Goal: Use online tool/utility: Utilize a website feature to perform a specific function

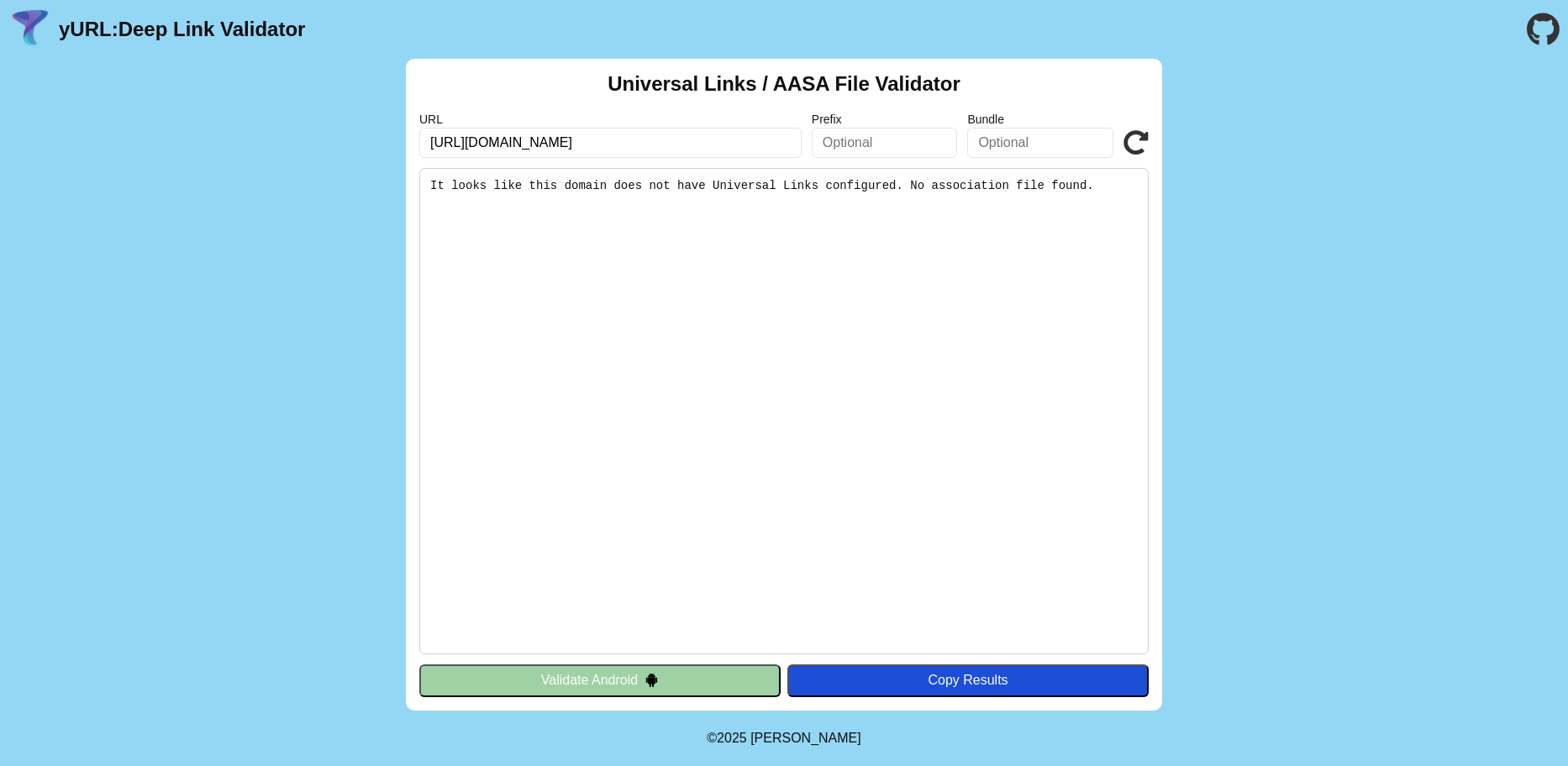
click at [1136, 137] on icon at bounding box center [1137, 143] width 26 height 26
click at [524, 139] on input "[URL][DOMAIN_NAME]" at bounding box center [610, 142] width 383 height 31
click at [524, 139] on input "https://www.test-1.foodeli.se" at bounding box center [610, 142] width 383 height 31
type input "[URL][DOMAIN_NAME]"
click button "Validate" at bounding box center [0, 0] width 0 height 0
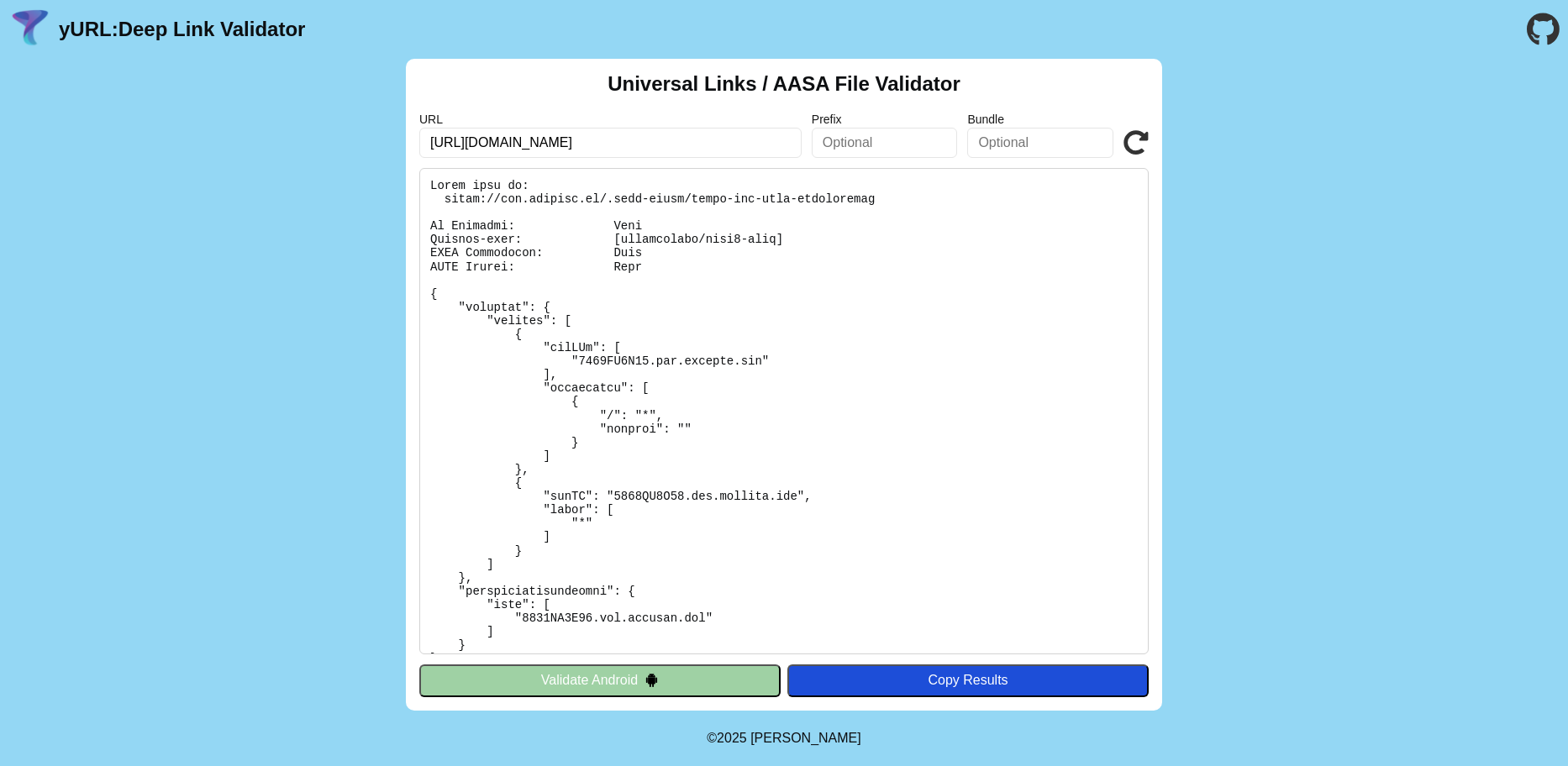
click at [567, 686] on button "Validate Android" at bounding box center [600, 680] width 362 height 32
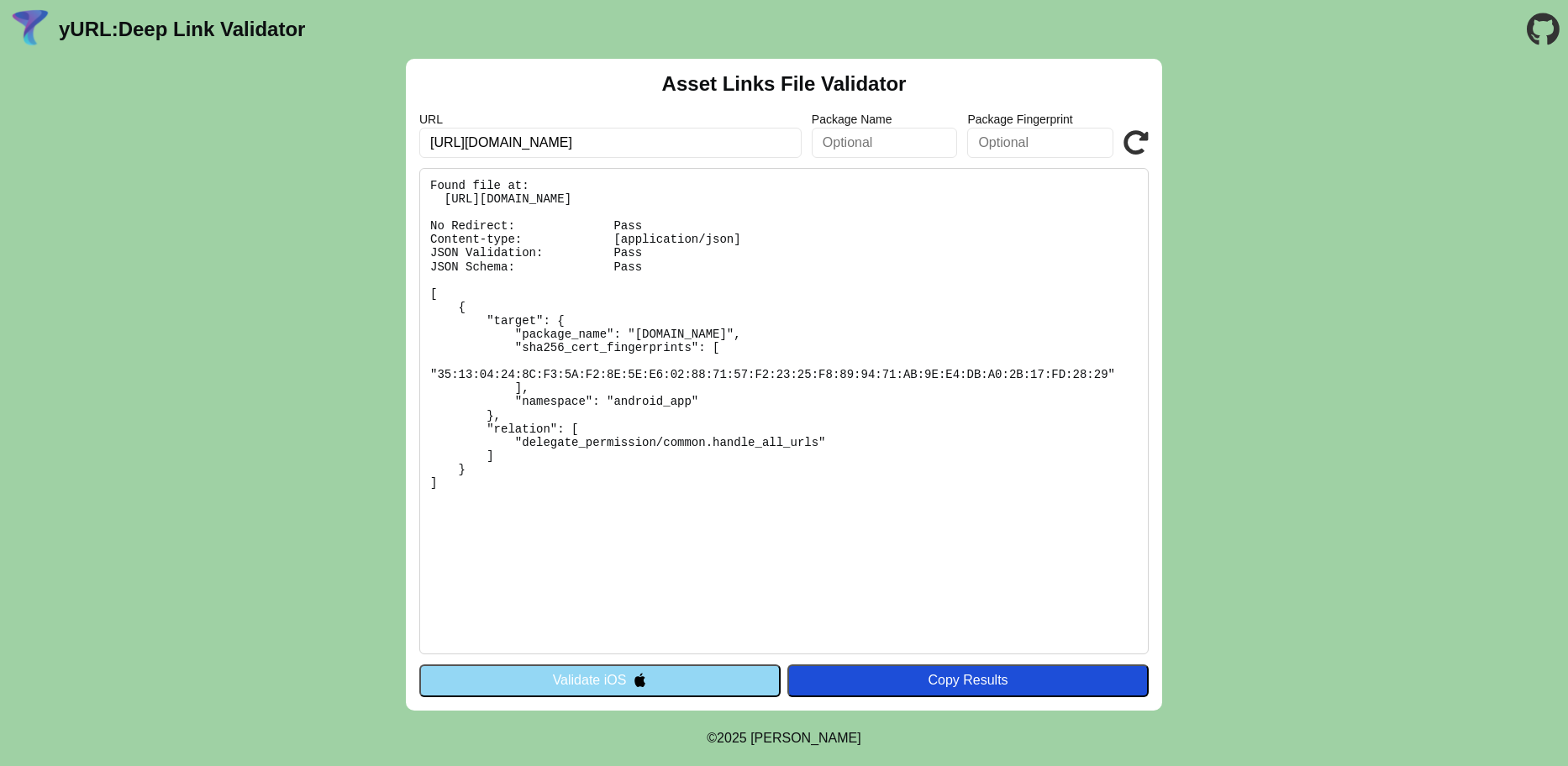
click at [1132, 138] on icon at bounding box center [1137, 143] width 26 height 26
click at [903, 139] on input "text" at bounding box center [885, 142] width 146 height 31
type input "[DOMAIN_NAME]"
click button "Validate" at bounding box center [0, 0] width 0 height 0
click at [927, 140] on input "[DOMAIN_NAME]" at bounding box center [885, 142] width 146 height 31
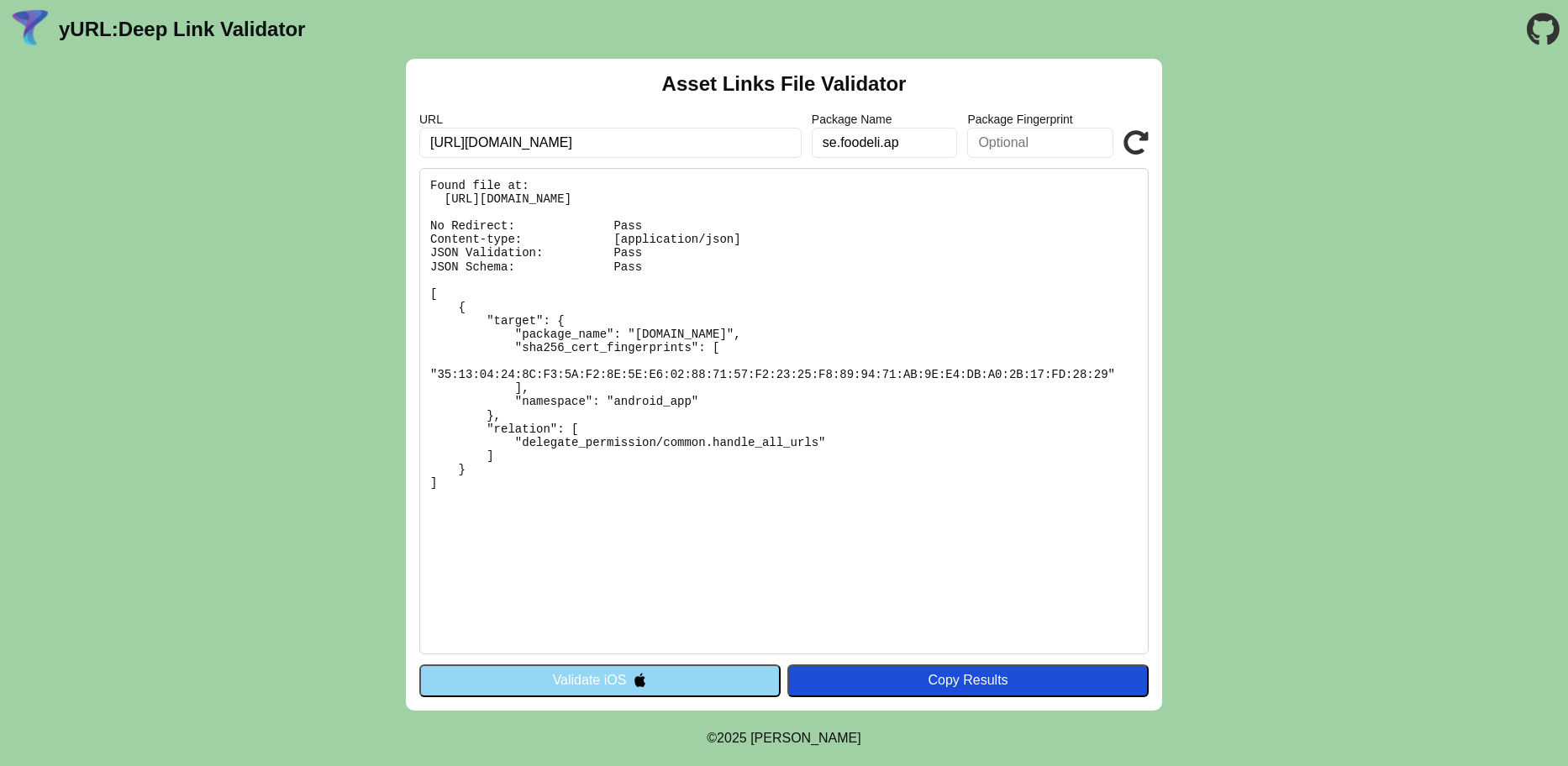
type input "se.foodeli.ap"
click button "Validate" at bounding box center [0, 0] width 0 height 0
click at [927, 140] on input "se.foodeli.ap" at bounding box center [885, 142] width 146 height 31
type input "[DOMAIN_NAME]"
click button "Validate" at bounding box center [0, 0] width 0 height 0
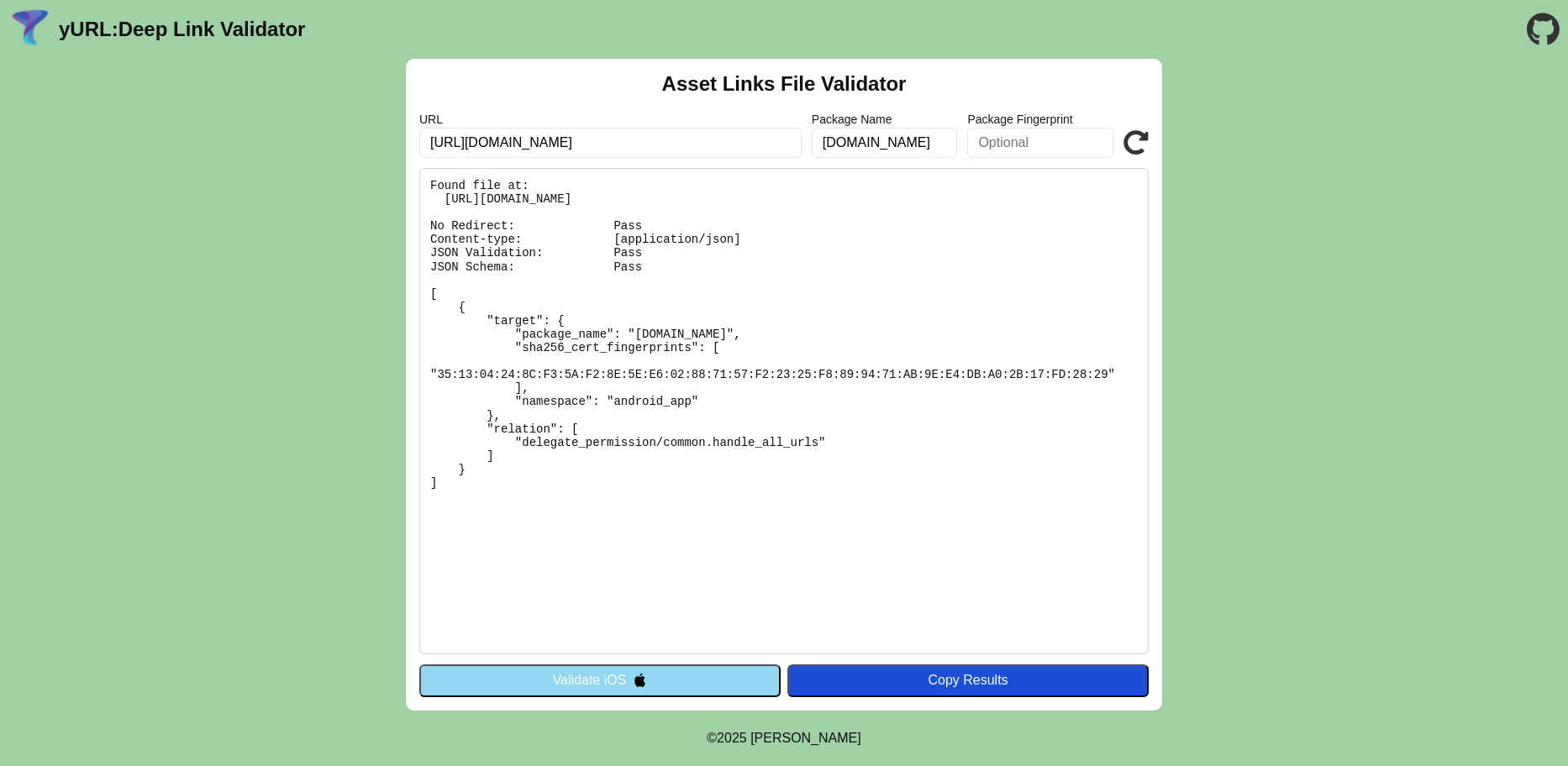
click at [1017, 143] on input "text" at bounding box center [1040, 142] width 146 height 31
paste input "35:13:04:24:8C:F3:5A:F2:8E:5E:E6:02:88:71:57:F2:23:25:F8:89:94:71:AB:9E:E4:DB:A…"
type input "35:13:04:24:8C:F3:5A:F2:8E:5E:E6:02:88:71:57:F2:23:25:F8:89:94:71:AB:9E:E4:DB:A…"
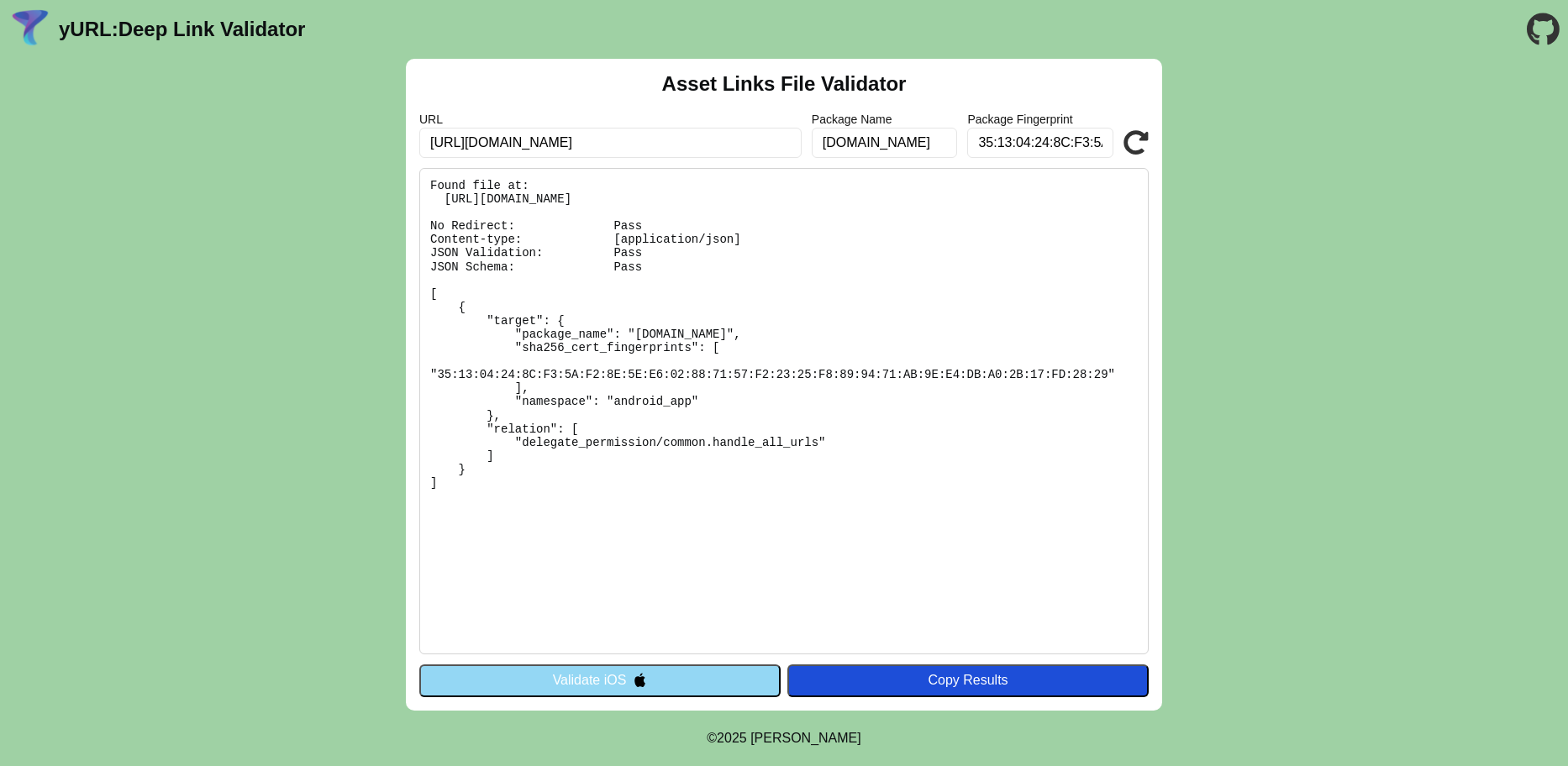
click at [1141, 133] on icon at bounding box center [1137, 143] width 26 height 26
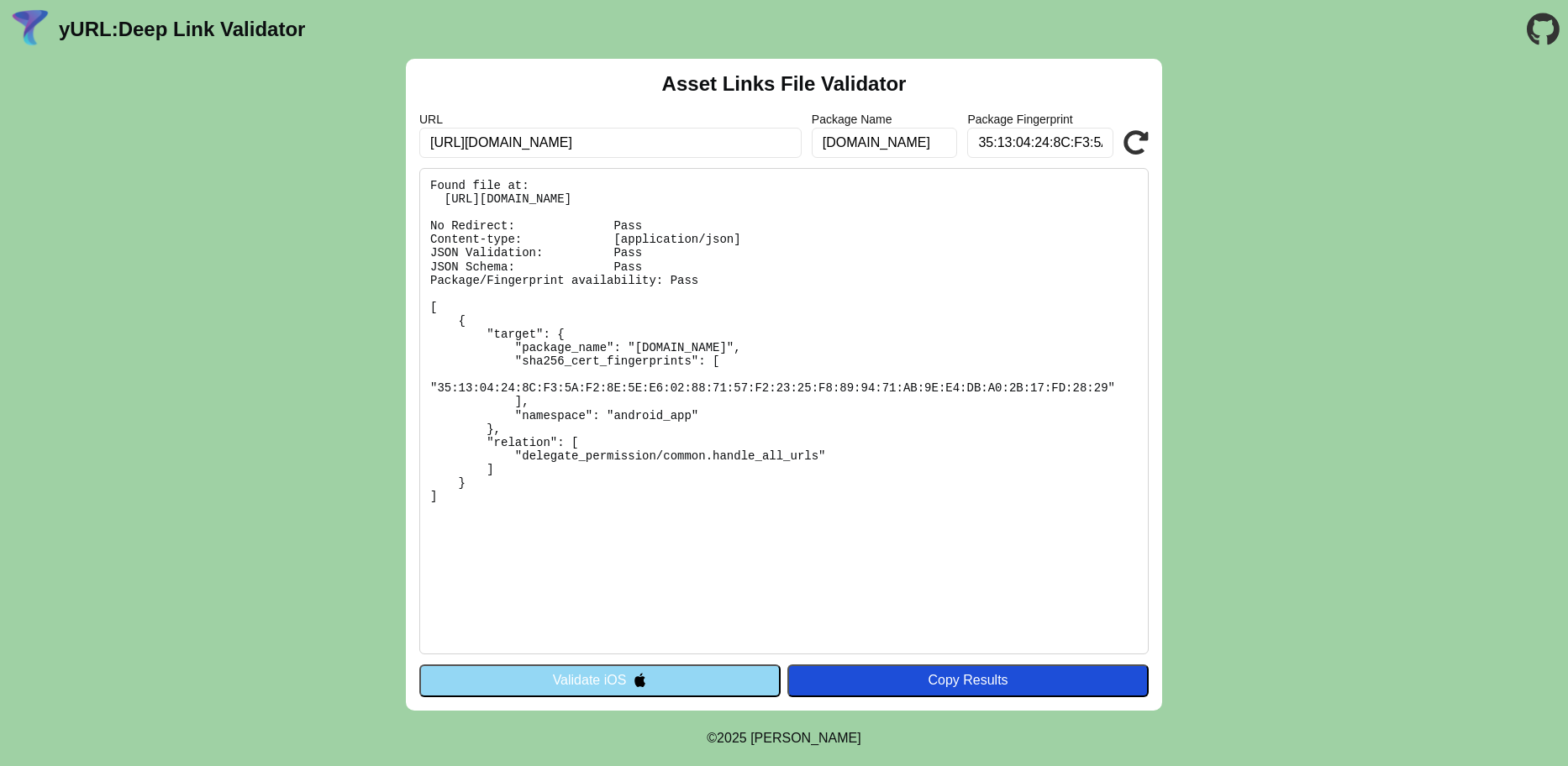
click at [1076, 148] on input "35:13:04:24:8C:F3:5A:F2:8E:5E:E6:02:88:71:57:F2:23:25:F8:89:94:71:AB:9E:E4:DB:A…" at bounding box center [1040, 142] width 146 height 31
type input "35:13:04:24:8C:5A:F2:8E:5E:E6:02:88:71:57:F2:23:25:F8:89:94:71:AB:9E:E4:DB:A0:2…"
click button "Validate" at bounding box center [0, 0] width 0 height 0
